Goal: Information Seeking & Learning: Learn about a topic

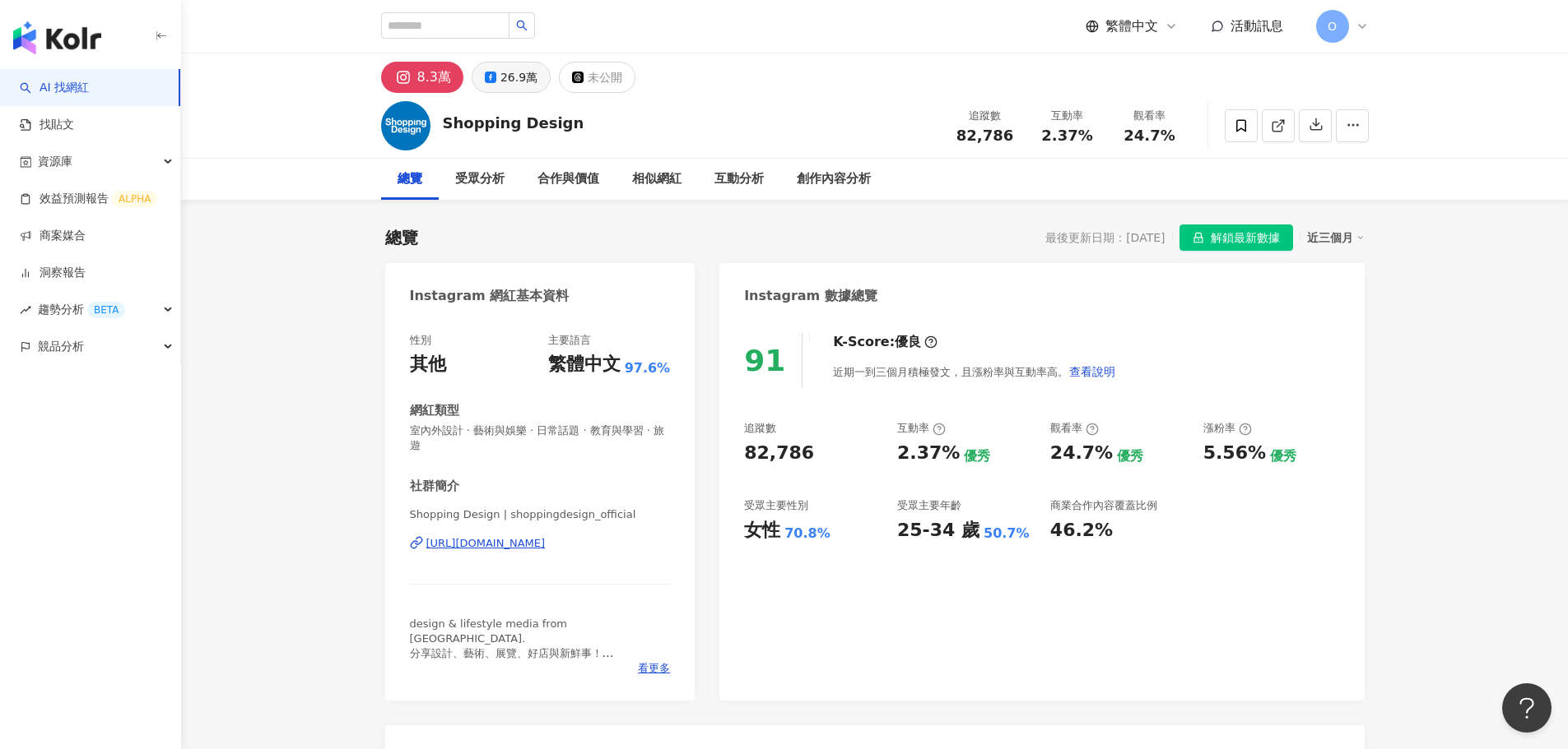
click at [513, 70] on div "26.9萬" at bounding box center [520, 77] width 37 height 23
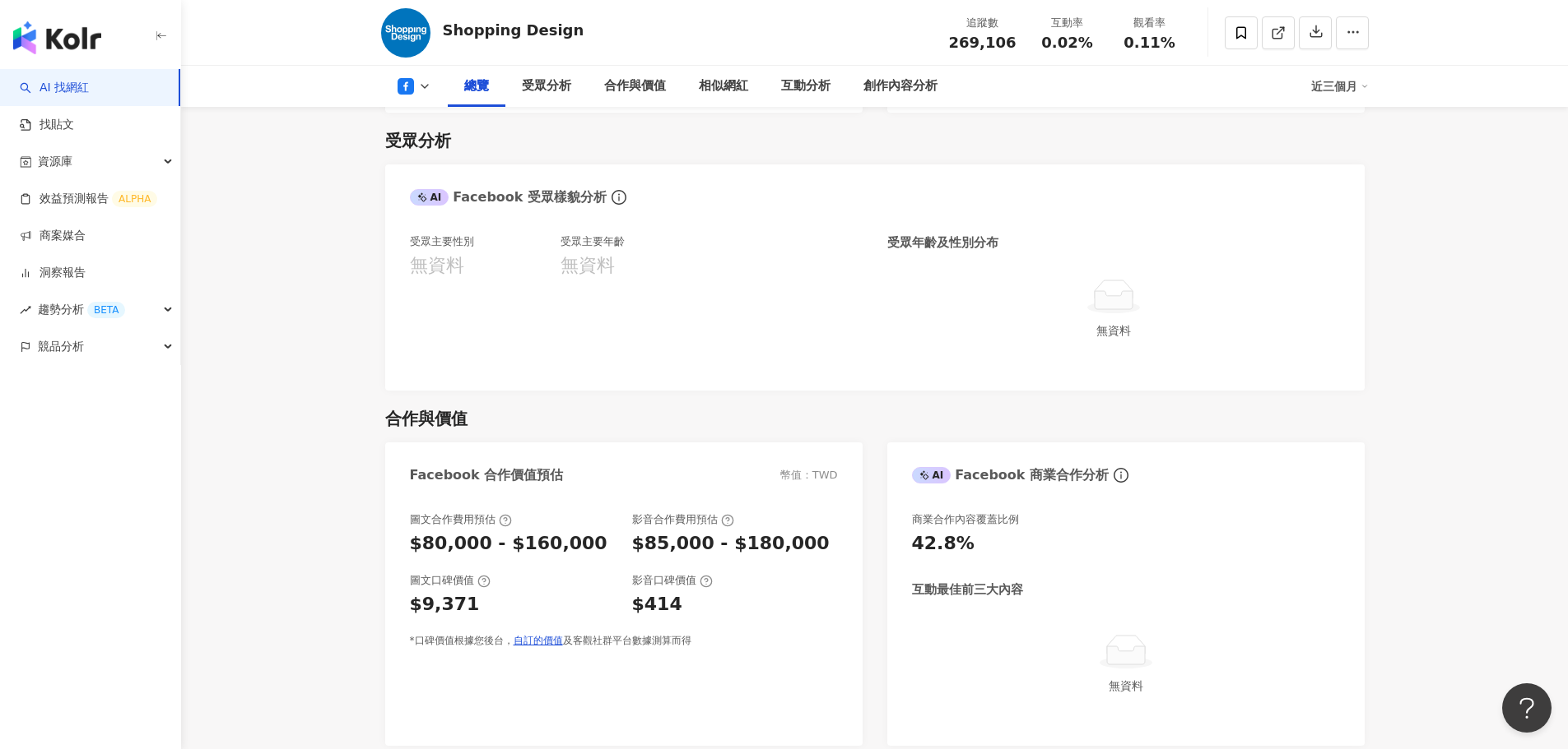
scroll to position [1398, 0]
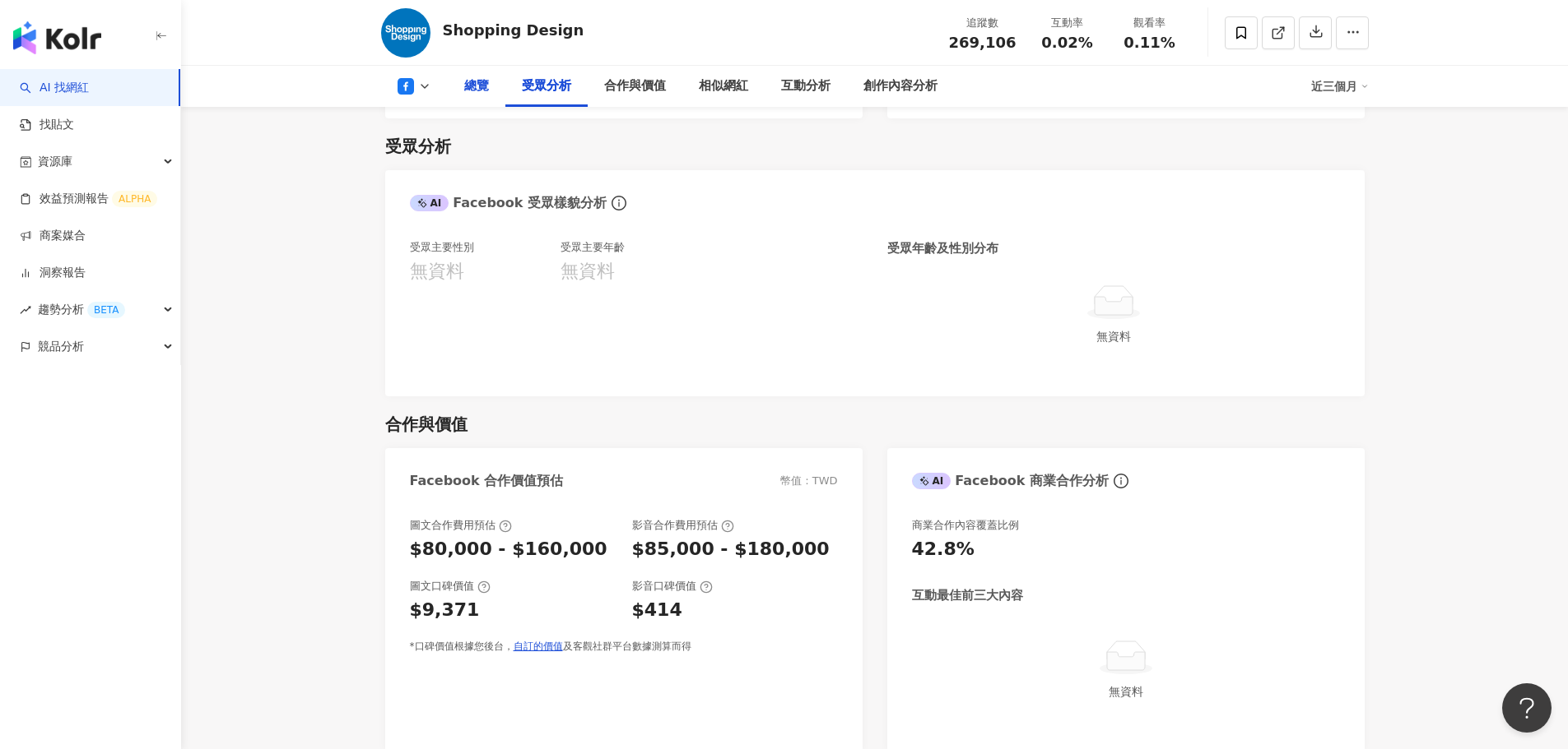
click at [474, 97] on div "總覽" at bounding box center [476, 87] width 57 height 41
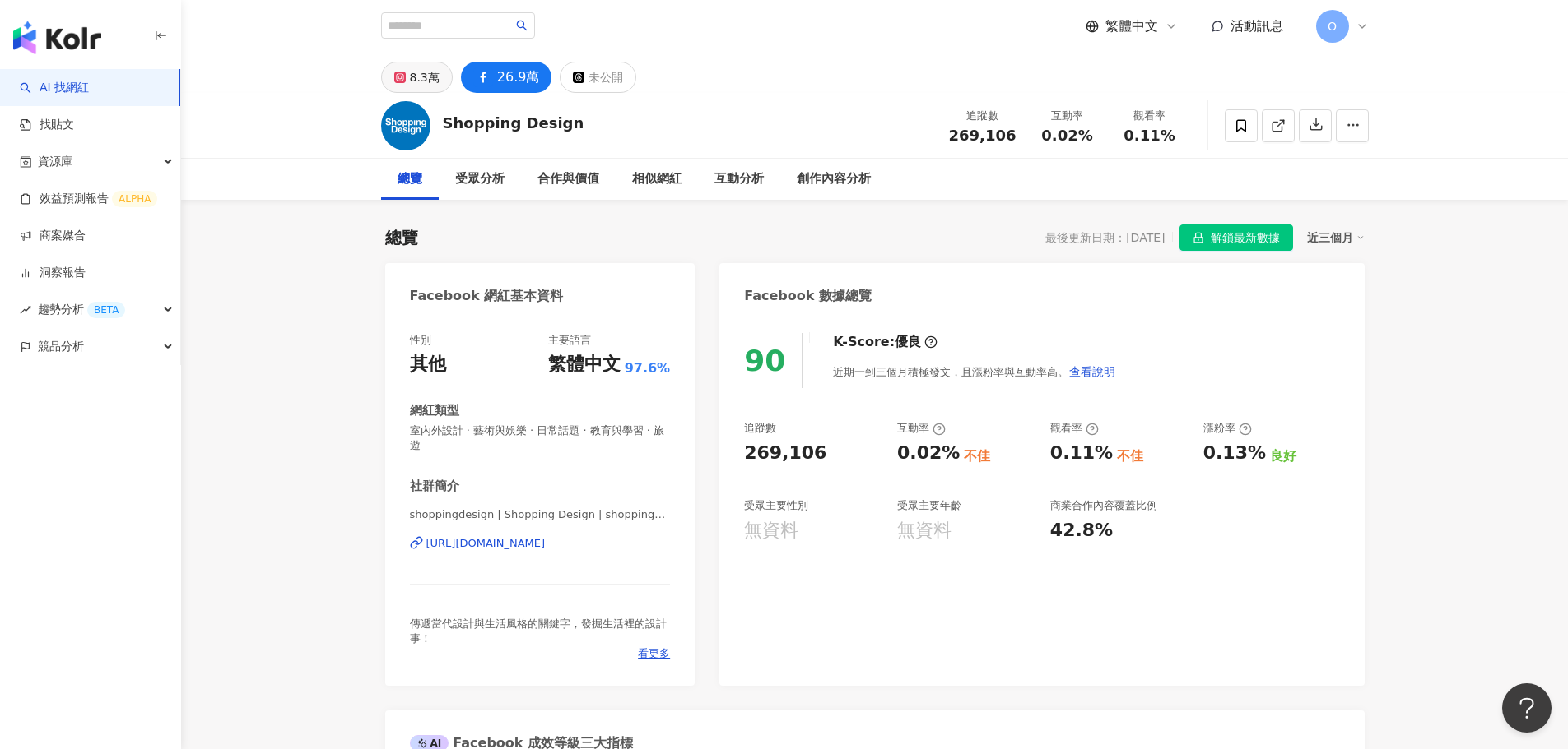
click at [410, 72] on div "8.3萬" at bounding box center [425, 77] width 30 height 23
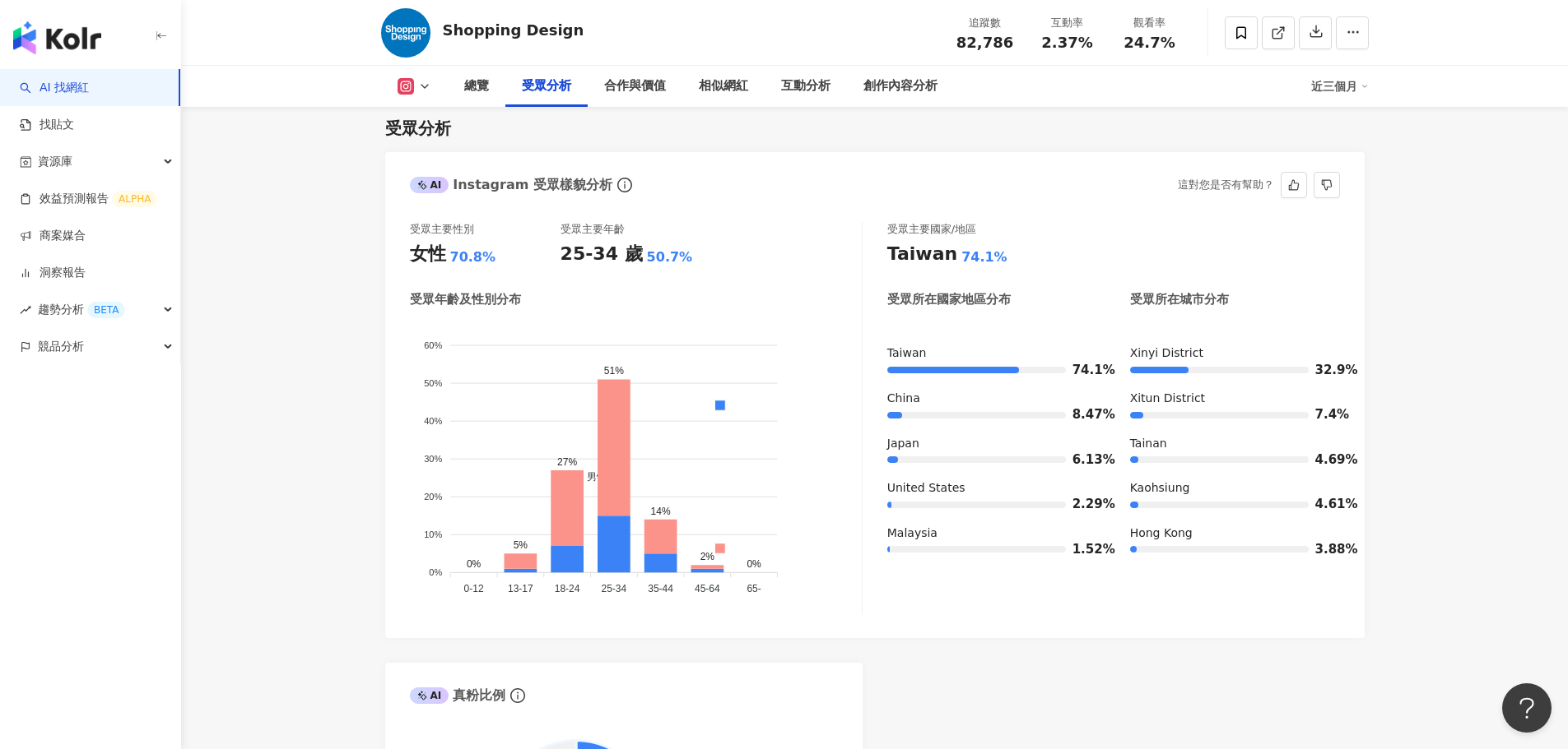
scroll to position [1398, 0]
click at [422, 94] on button at bounding box center [414, 86] width 67 height 17
click at [428, 154] on button "Facebook" at bounding box center [441, 154] width 99 height 23
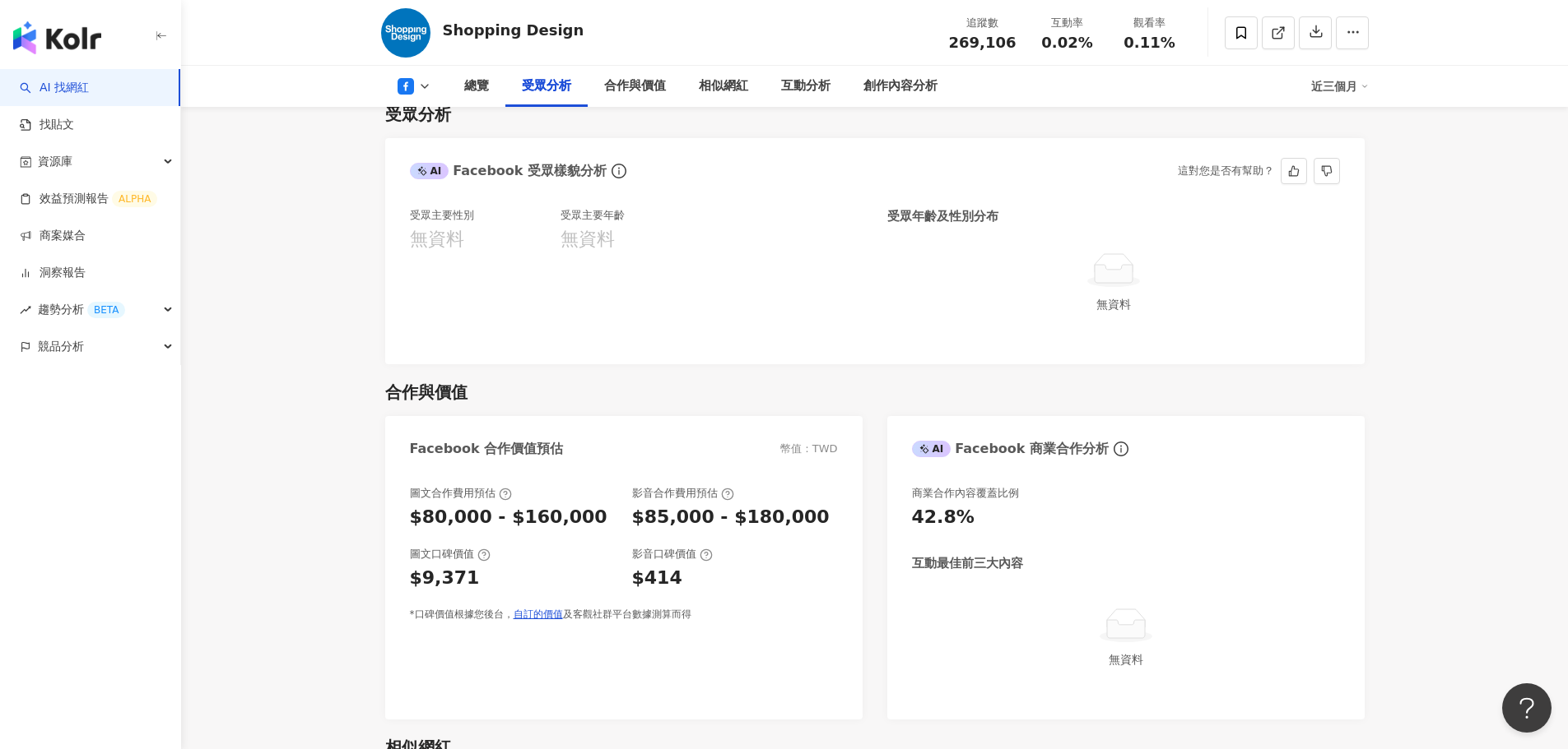
scroll to position [1384, 0]
